Goal: Book appointment/travel/reservation

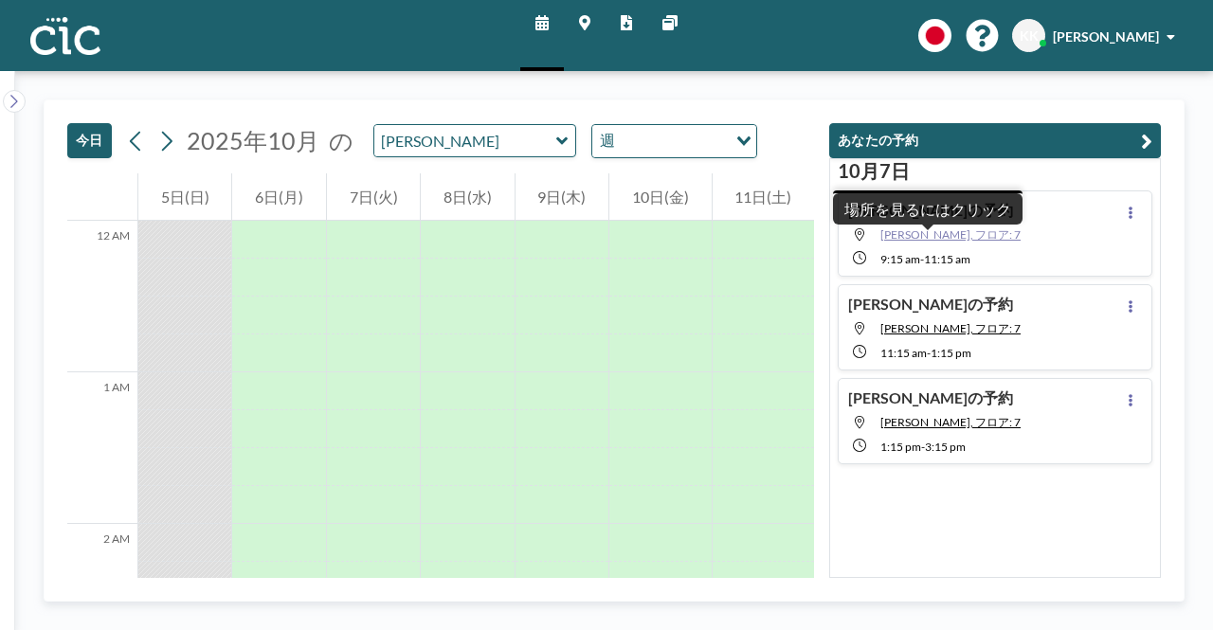
click at [917, 238] on span "[PERSON_NAME], フロア: 7" at bounding box center [950, 234] width 140 height 14
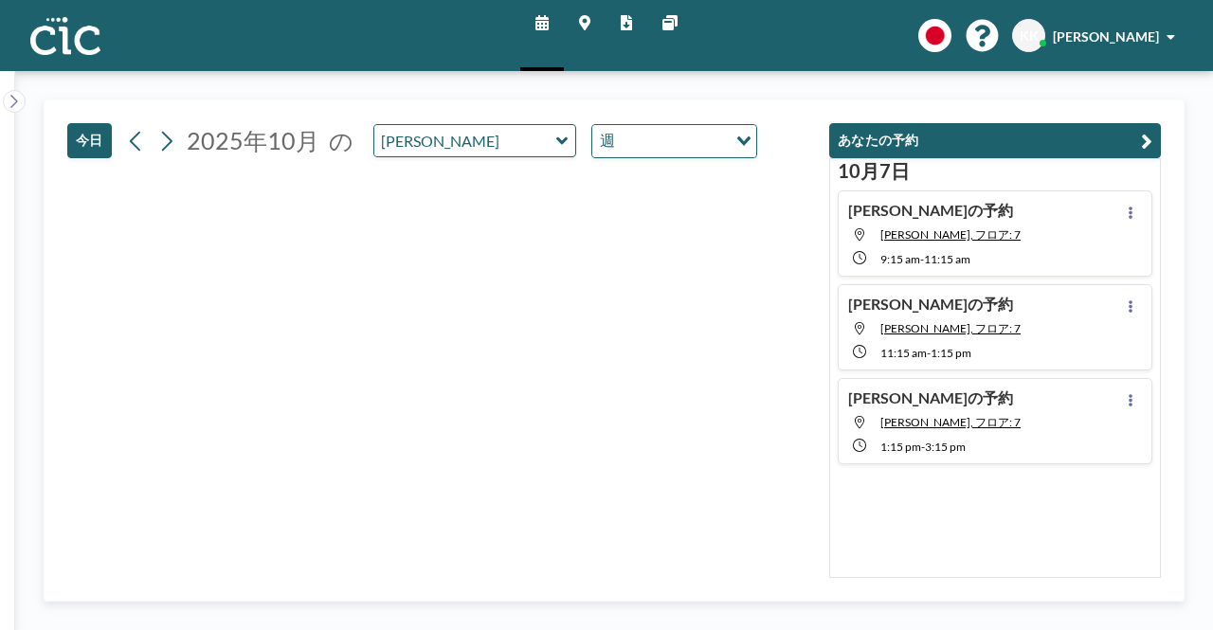
click at [1057, 247] on div "kenshi さんの予約 Yuki, フロア: 7 9:15 AM - 11:15 AM" at bounding box center [995, 234] width 315 height 86
click at [15, 97] on icon at bounding box center [14, 101] width 12 height 19
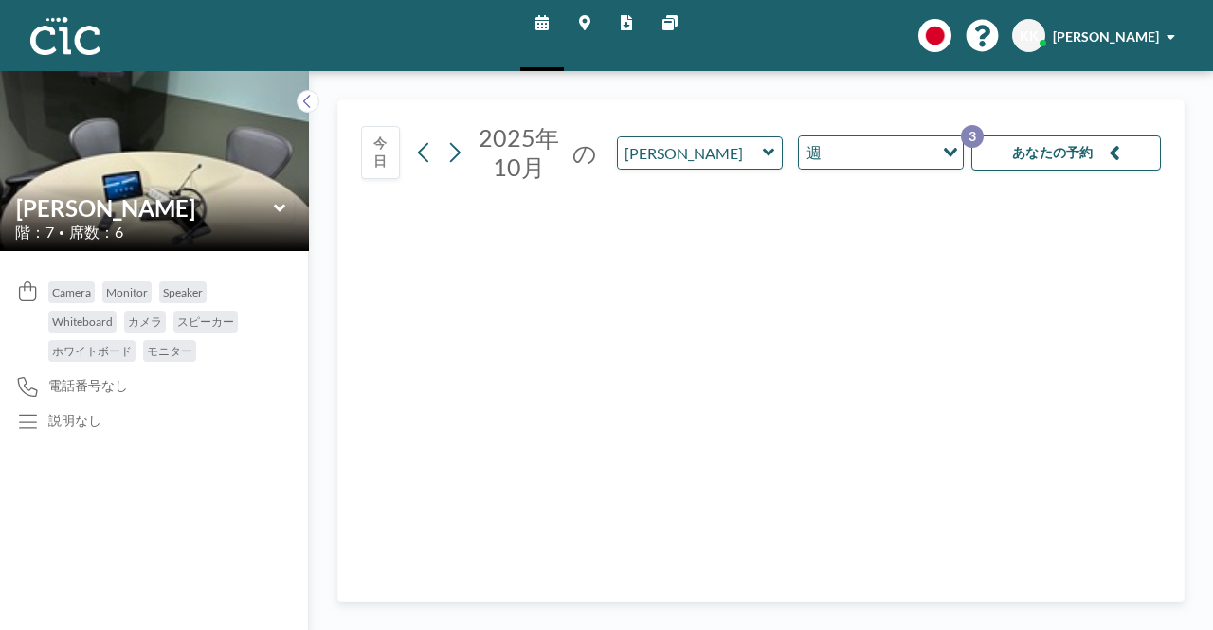
click at [19, 98] on img at bounding box center [154, 160] width 309 height 411
click at [391, 147] on button "今日" at bounding box center [380, 152] width 39 height 53
click at [384, 148] on button "今日" at bounding box center [380, 152] width 39 height 53
click at [313, 105] on icon at bounding box center [307, 101] width 12 height 19
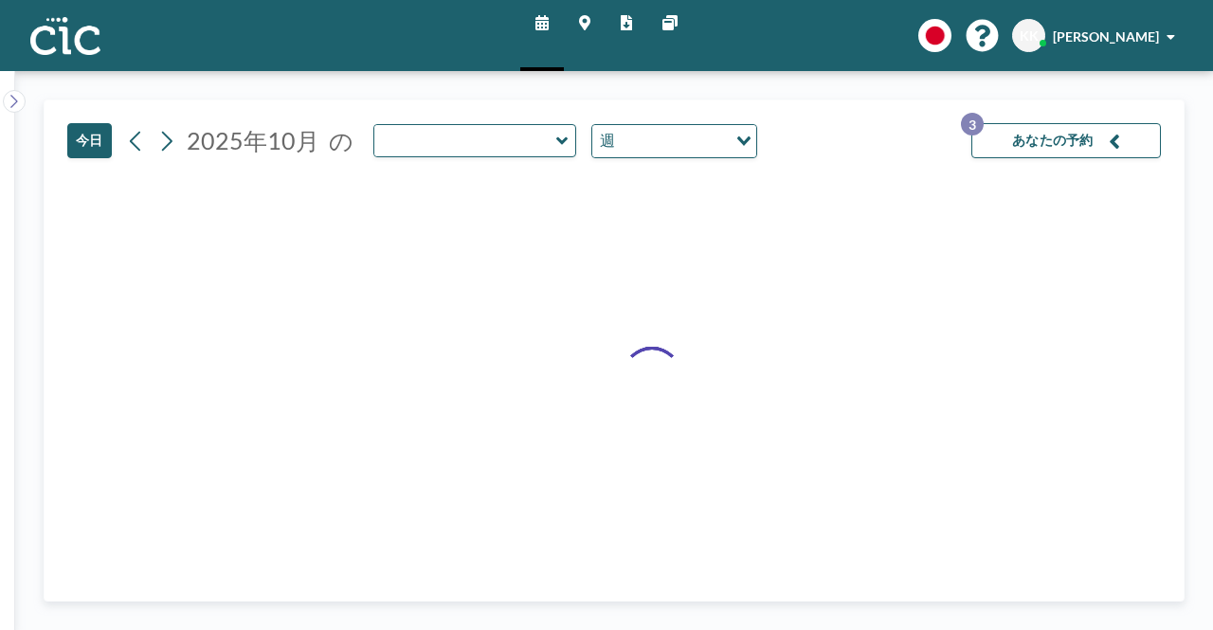
type input "[PERSON_NAME]"
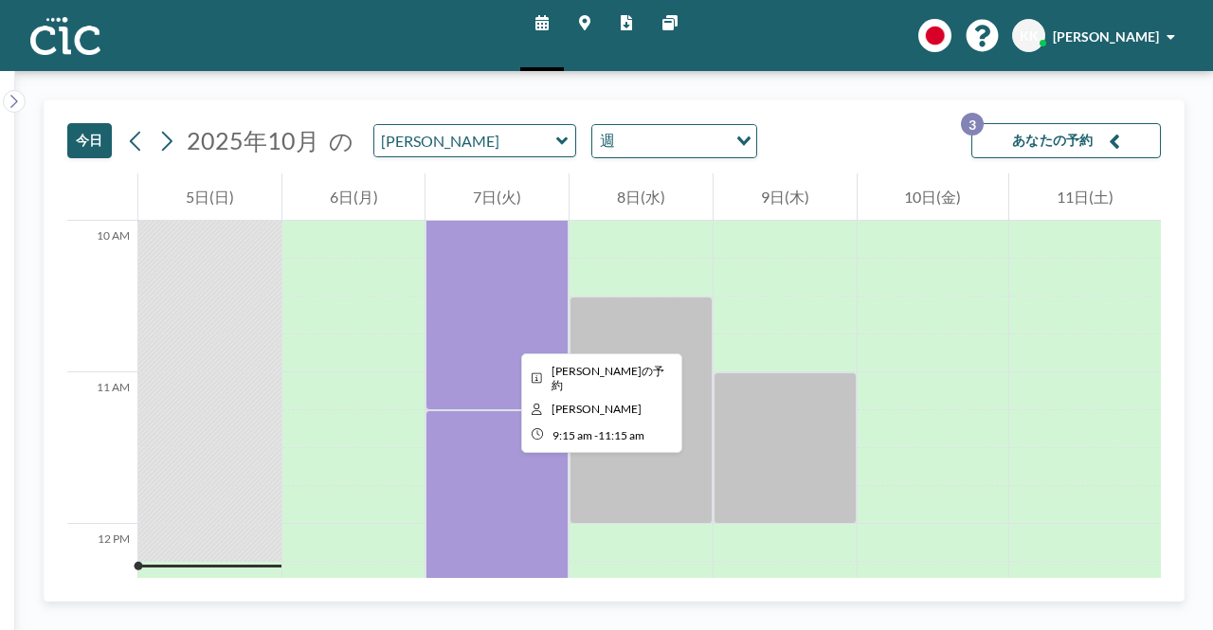
scroll to position [1327, 0]
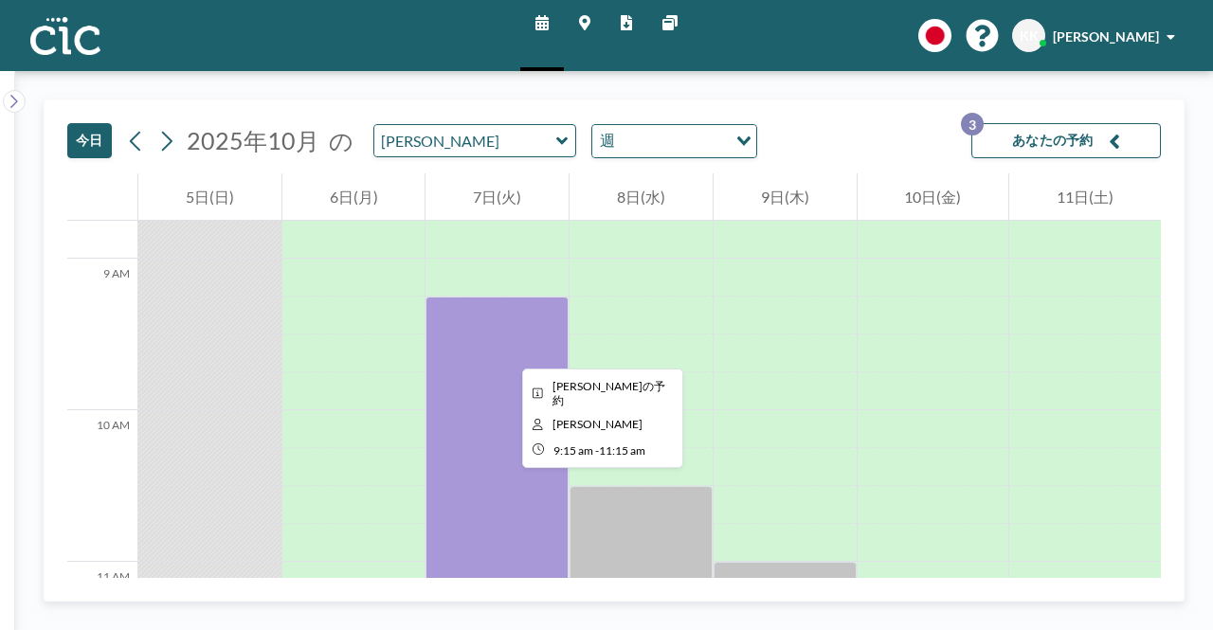
click at [507, 352] on div at bounding box center [497, 448] width 143 height 303
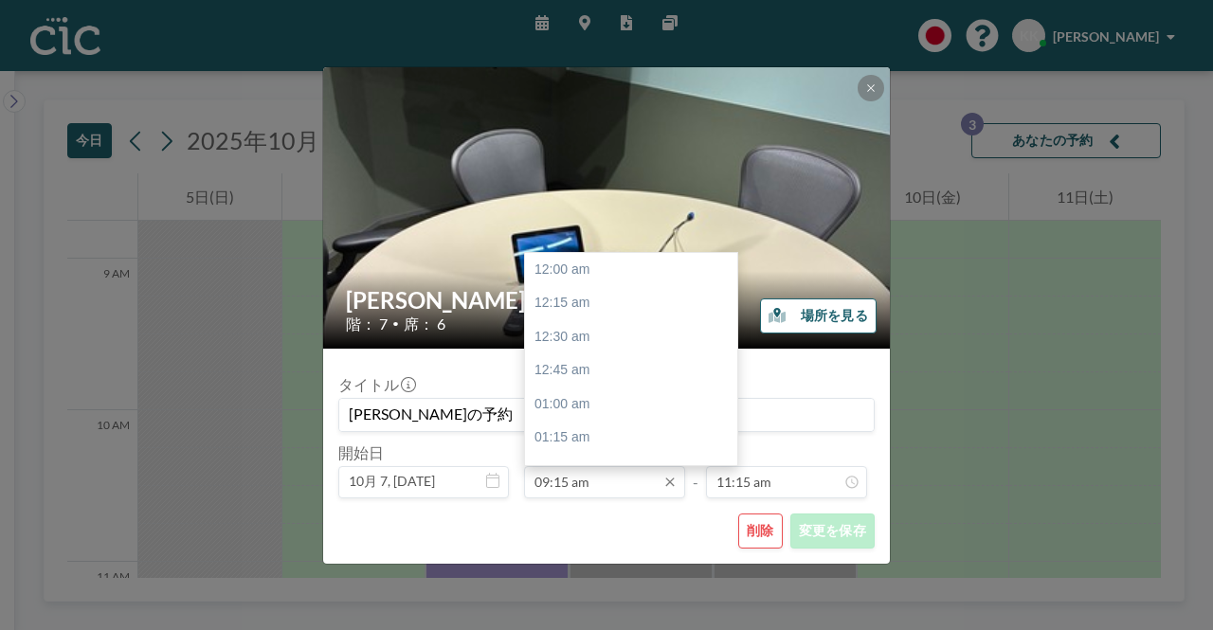
scroll to position [1248, 0]
click at [620, 479] on input "09:15 am" at bounding box center [604, 482] width 161 height 32
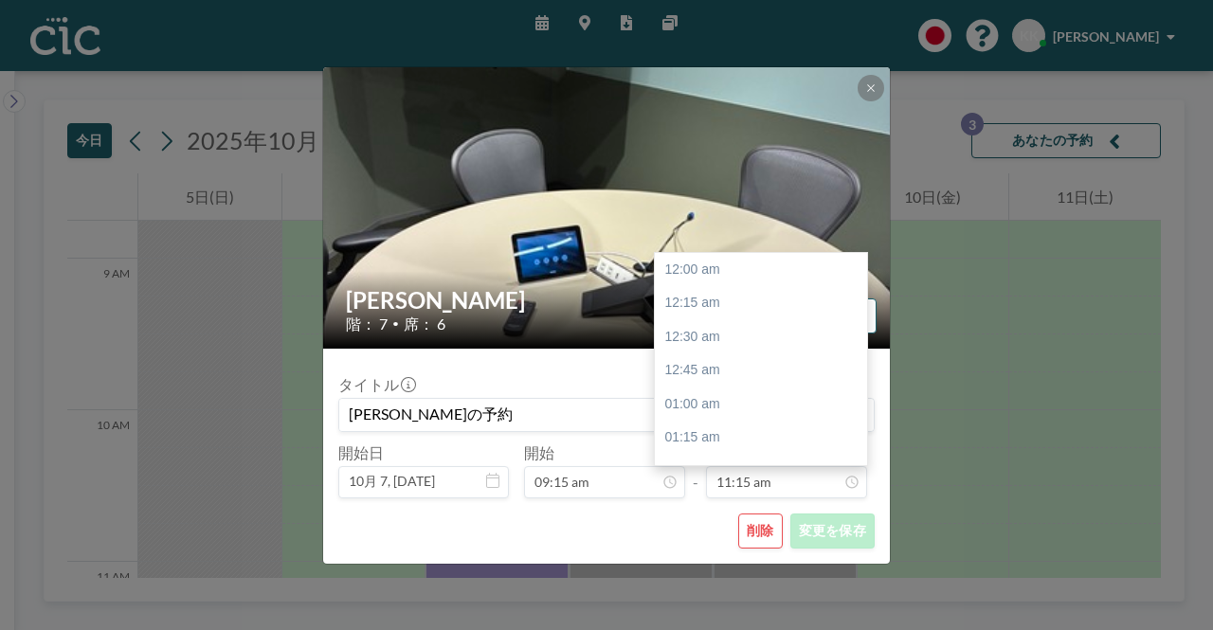
scroll to position [1518, 0]
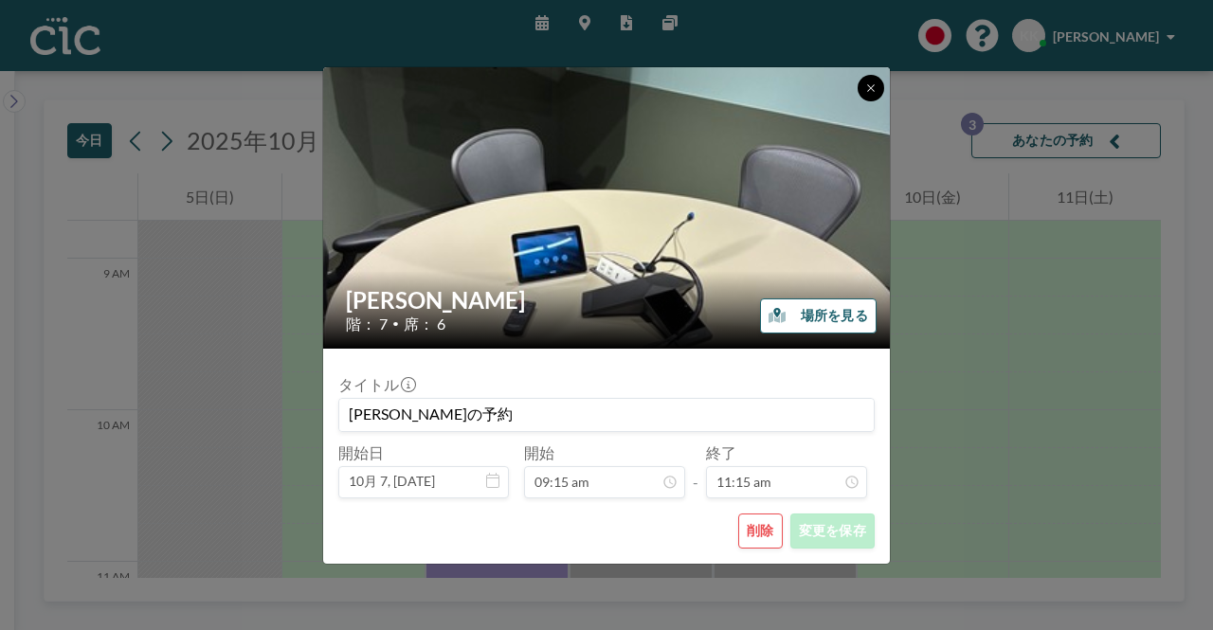
click at [865, 97] on button at bounding box center [871, 88] width 27 height 27
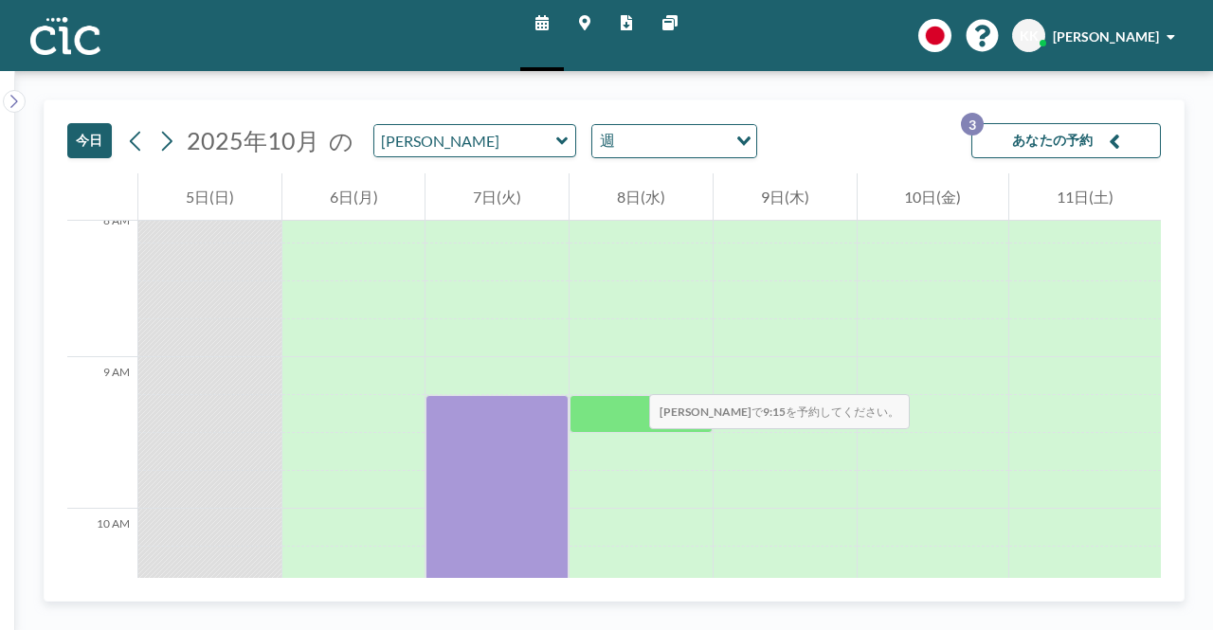
scroll to position [1137, 0]
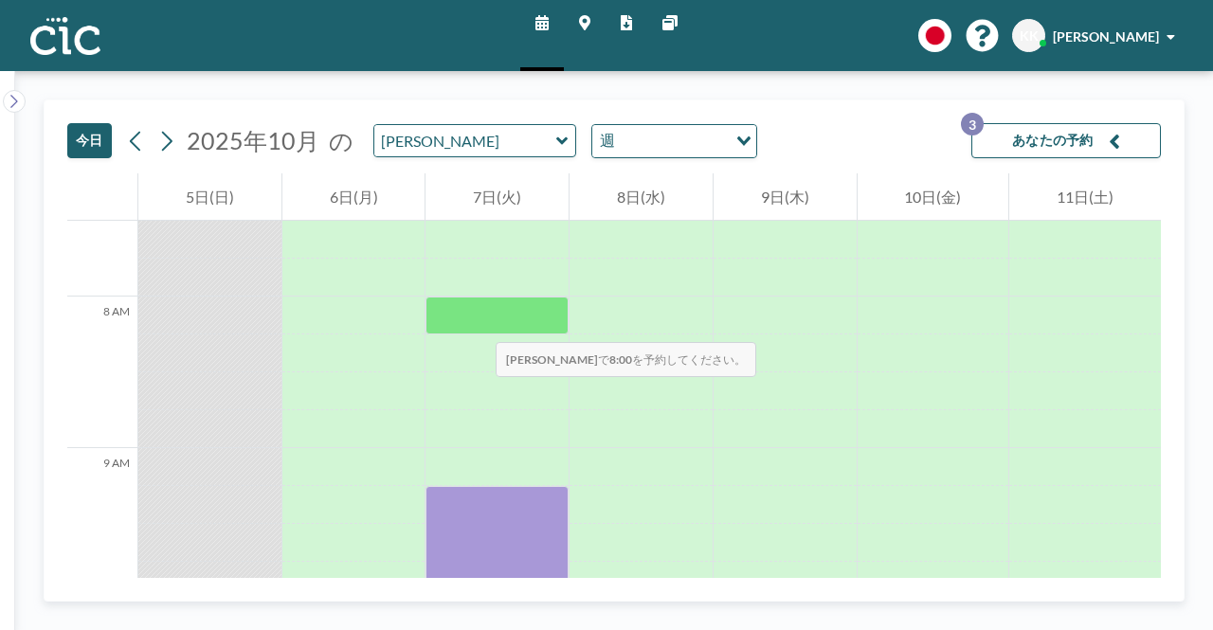
click at [477, 323] on div at bounding box center [497, 316] width 143 height 38
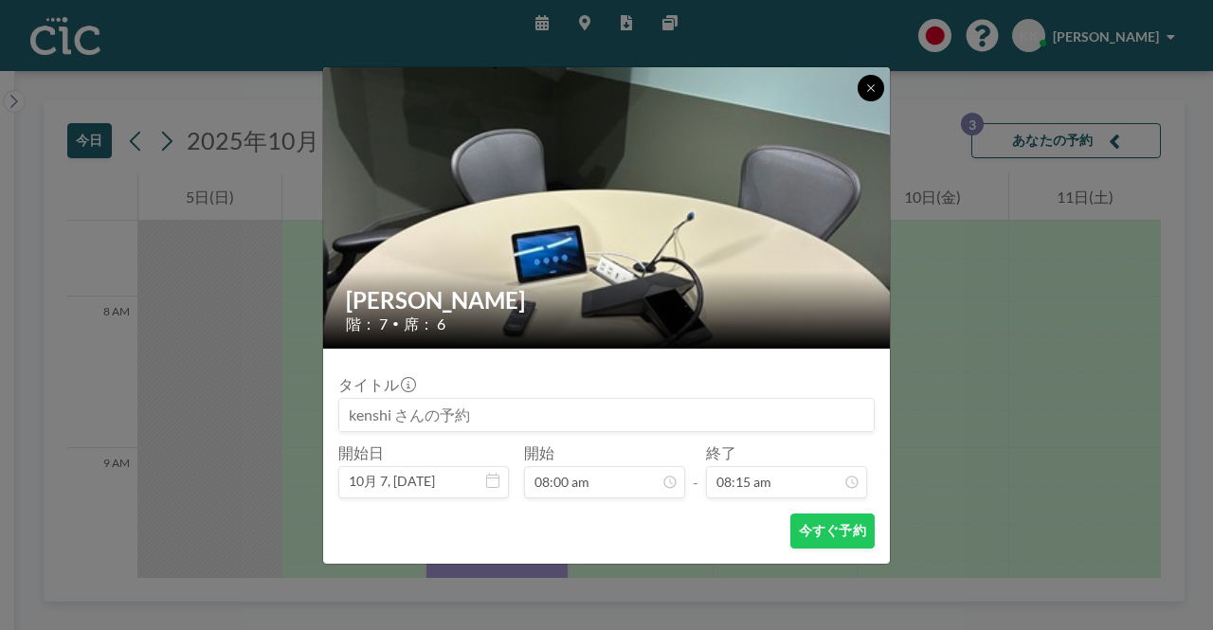
click at [872, 94] on button at bounding box center [871, 88] width 27 height 27
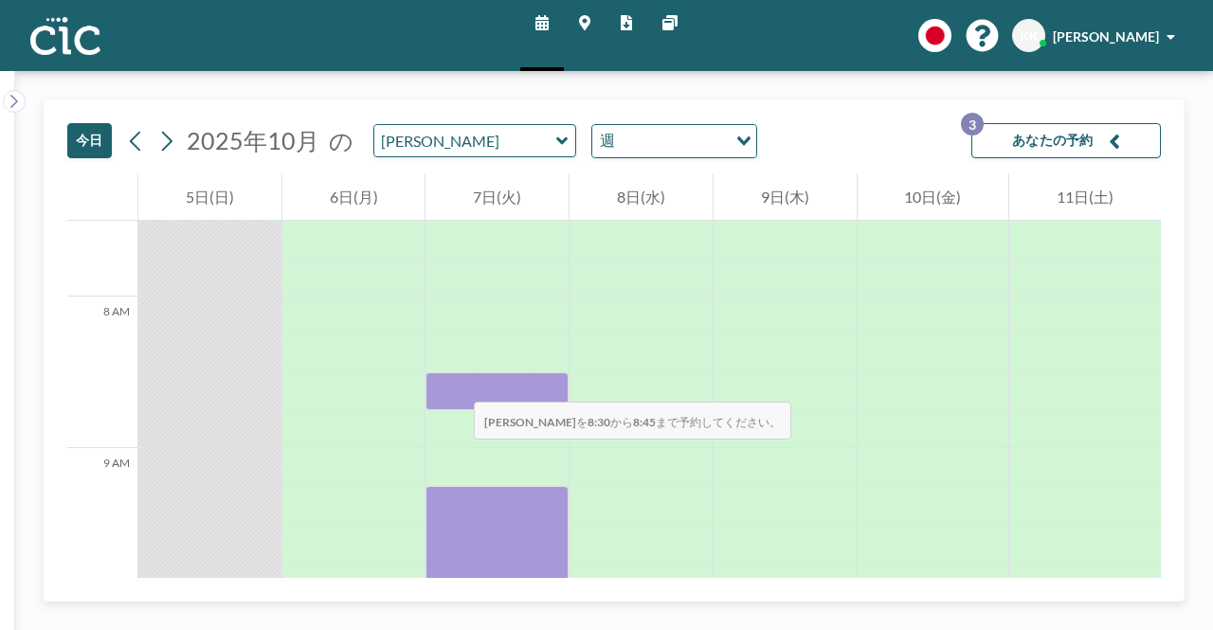
click at [457, 384] on div at bounding box center [497, 391] width 143 height 38
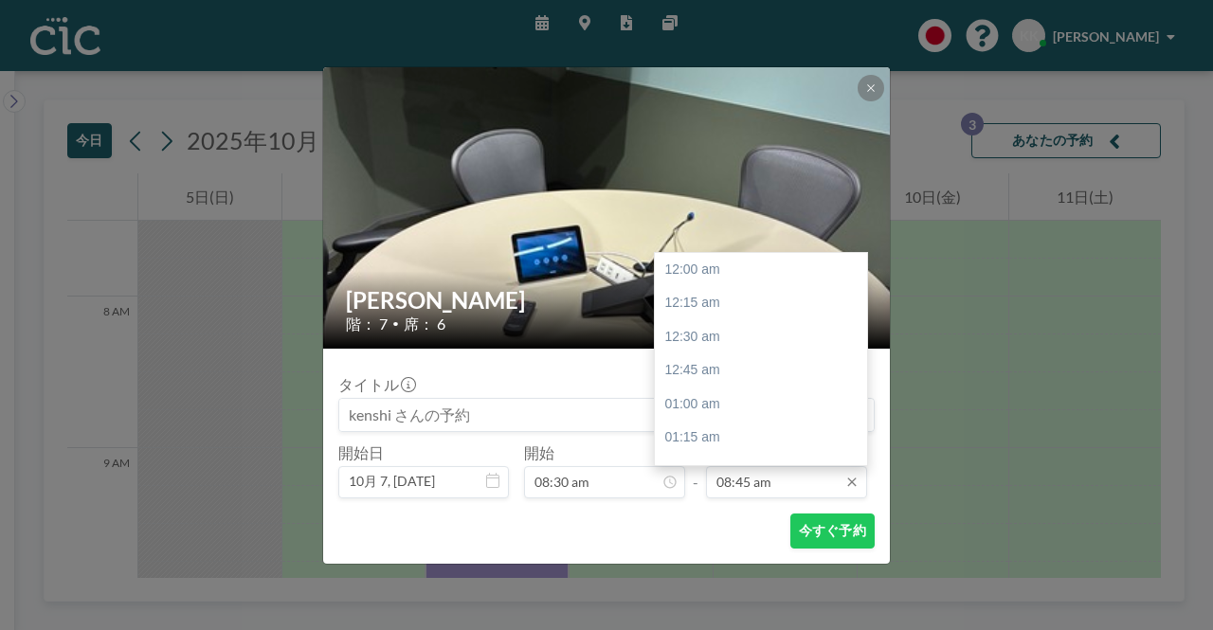
scroll to position [1181, 0]
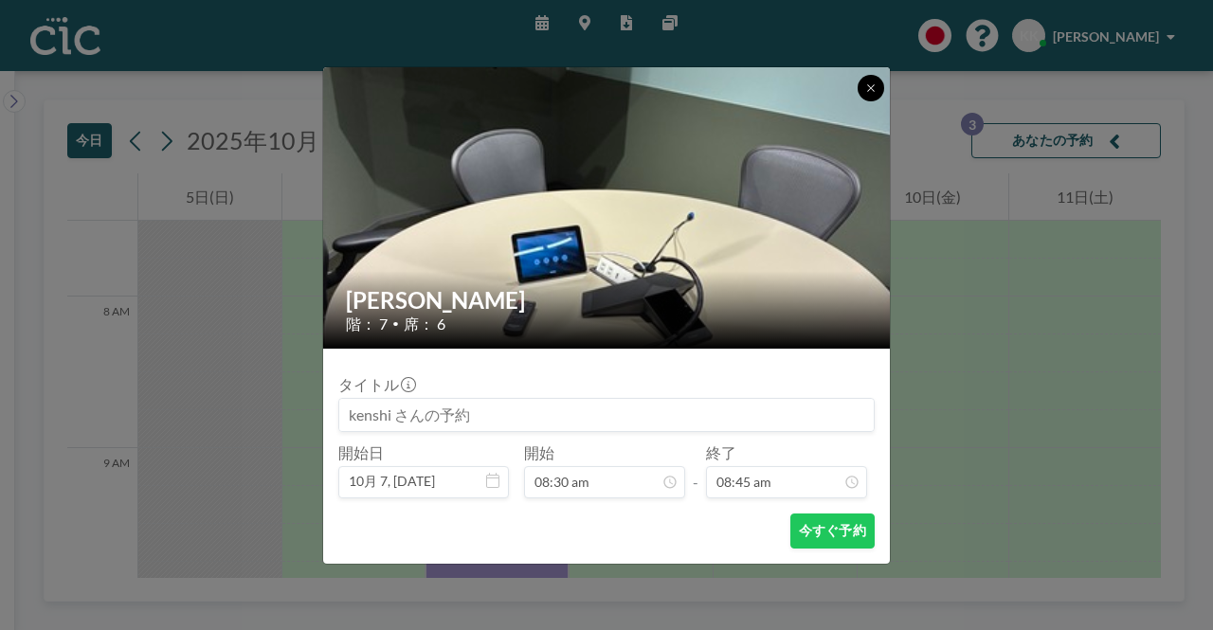
click at [876, 88] on icon at bounding box center [870, 87] width 11 height 11
